Goal: Book appointment/travel/reservation

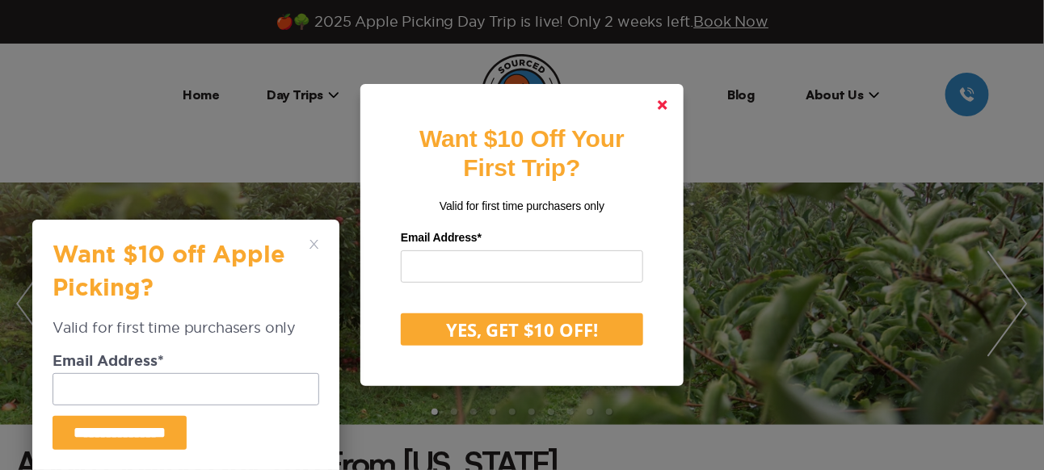
click at [667, 107] on polygon at bounding box center [663, 105] width 10 height 10
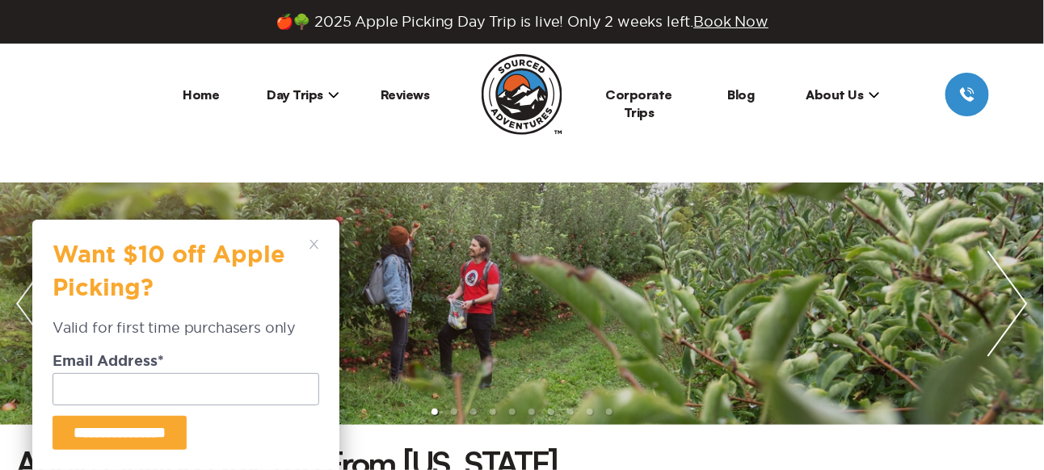
click at [313, 250] on div "**********" at bounding box center [186, 345] width 267 height 210
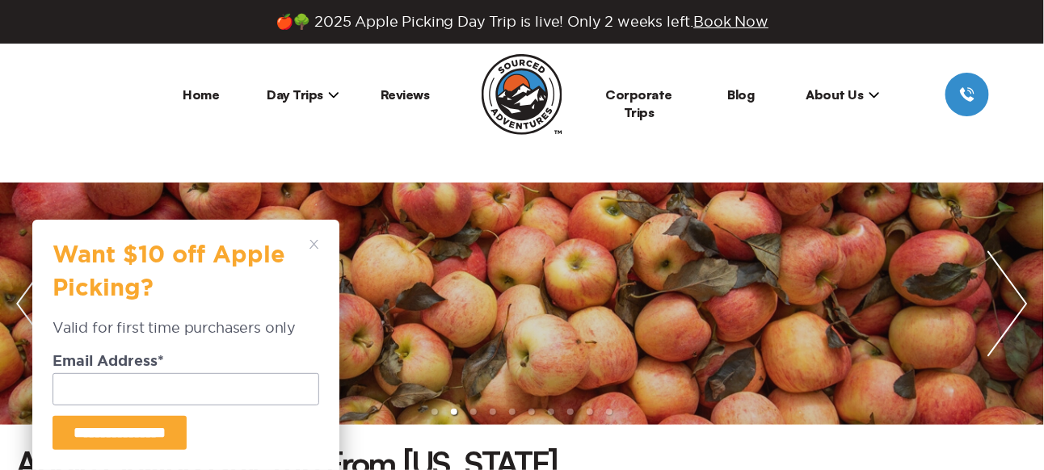
click at [313, 242] on polygon at bounding box center [313, 244] width 9 height 9
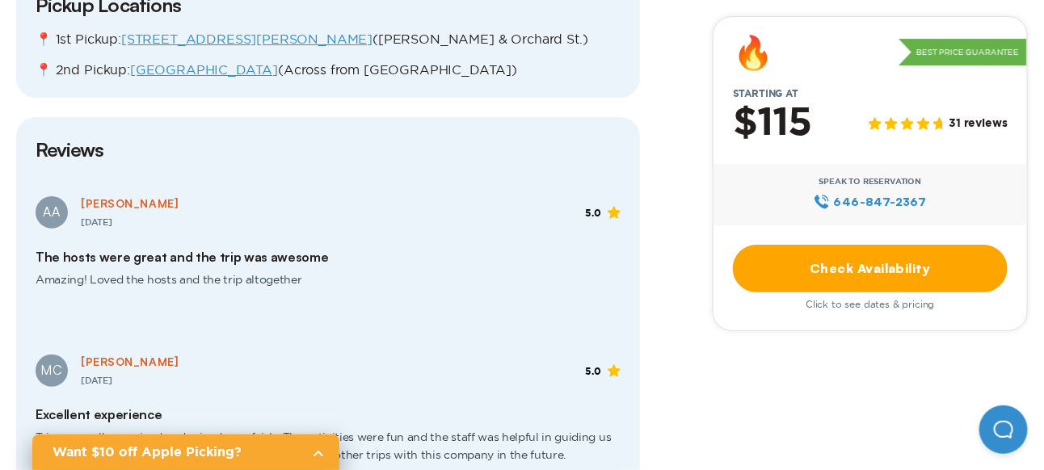
scroll to position [1997, 0]
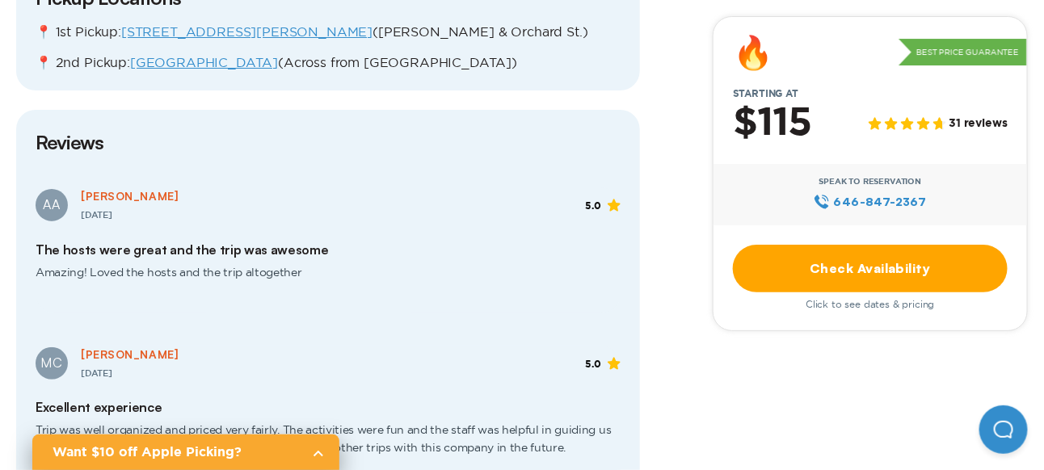
click at [866, 270] on link "Check Availability" at bounding box center [870, 269] width 275 height 48
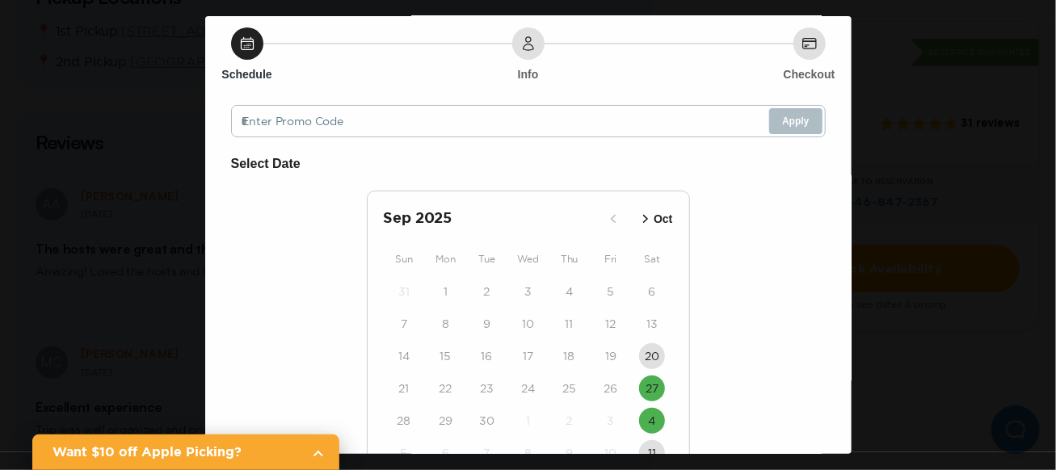
scroll to position [140, 0]
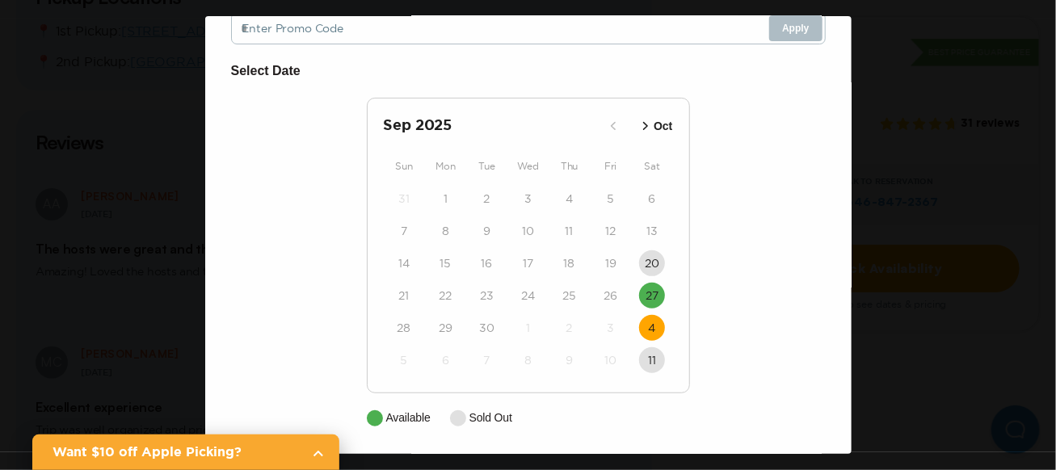
click at [648, 320] on time "4" at bounding box center [651, 328] width 7 height 16
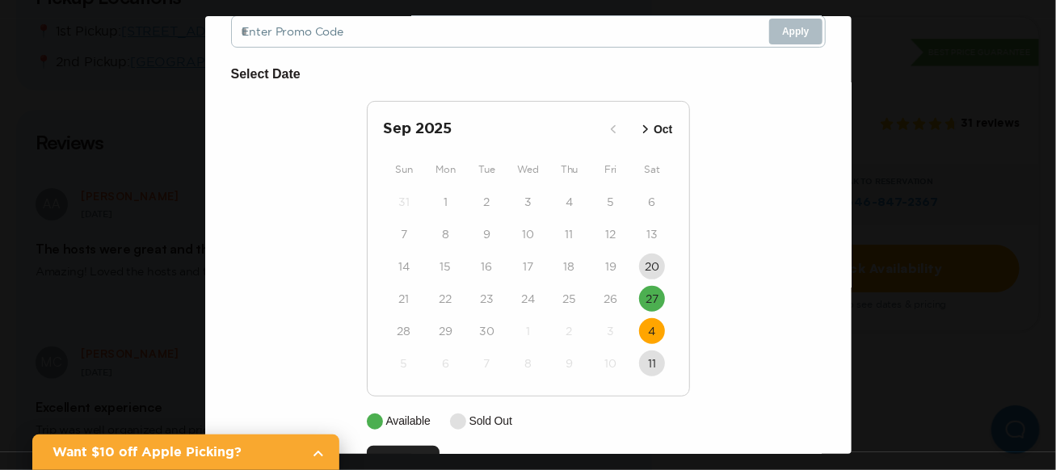
scroll to position [208, 0]
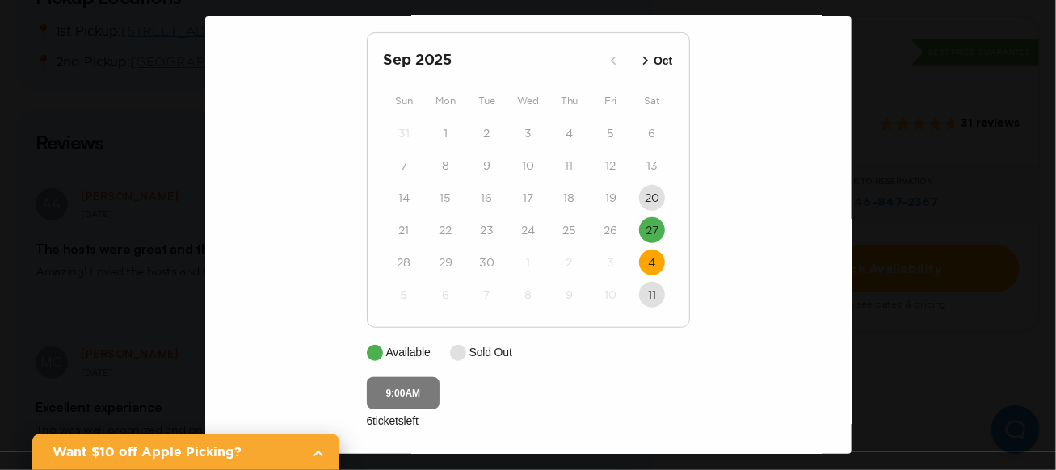
click at [389, 381] on button "9:00AM" at bounding box center [404, 393] width 74 height 32
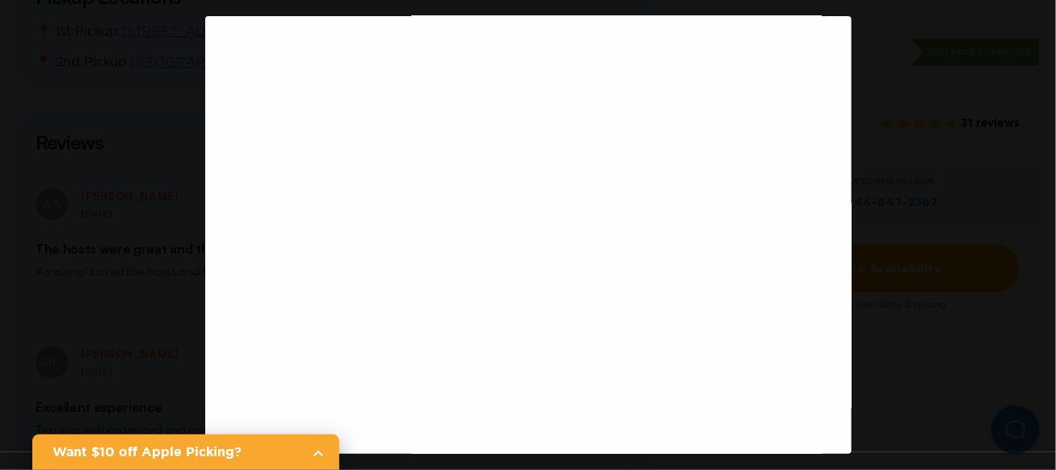
scroll to position [75, 0]
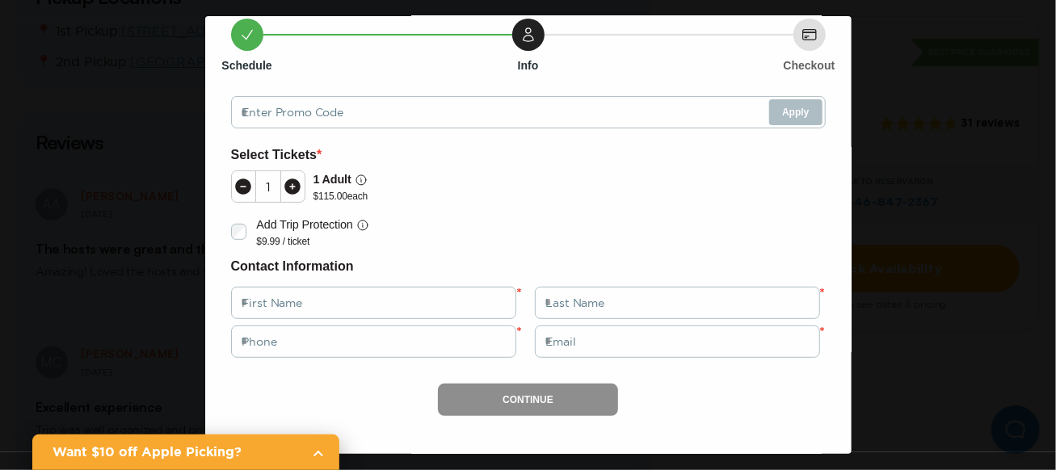
click at [872, 36] on div "Apple Picking Day Trip from [GEOGRAPHIC_DATA] Date: [DATE] Time: 9:00AM Close S…" at bounding box center [528, 235] width 1056 height 470
click at [881, 49] on div "Apple Picking Day Trip from [GEOGRAPHIC_DATA] Date: [DATE] Time: 9:00AM Close S…" at bounding box center [528, 235] width 1056 height 470
